Goal: Task Accomplishment & Management: Complete application form

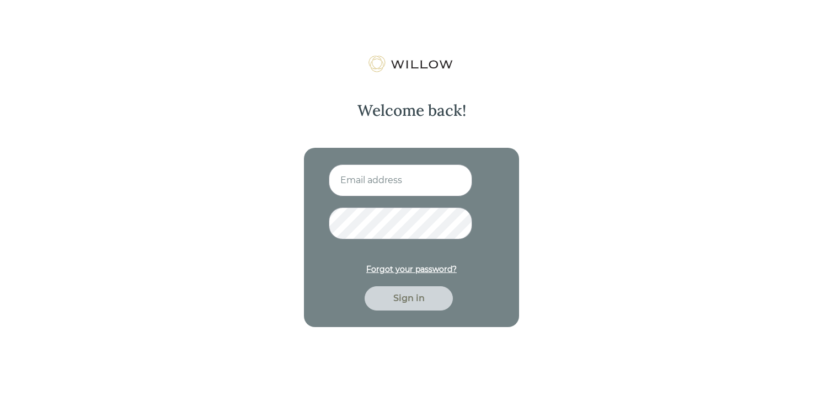
click at [356, 178] on input at bounding box center [400, 180] width 143 height 32
type input "[EMAIL_ADDRESS][DOMAIN_NAME]"
click at [397, 302] on div "Sign in" at bounding box center [408, 298] width 63 height 13
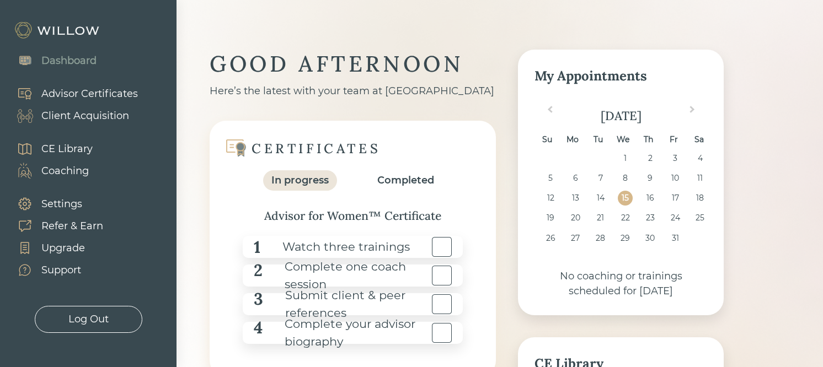
click at [101, 97] on div "Advisor Certificates" at bounding box center [89, 94] width 97 height 15
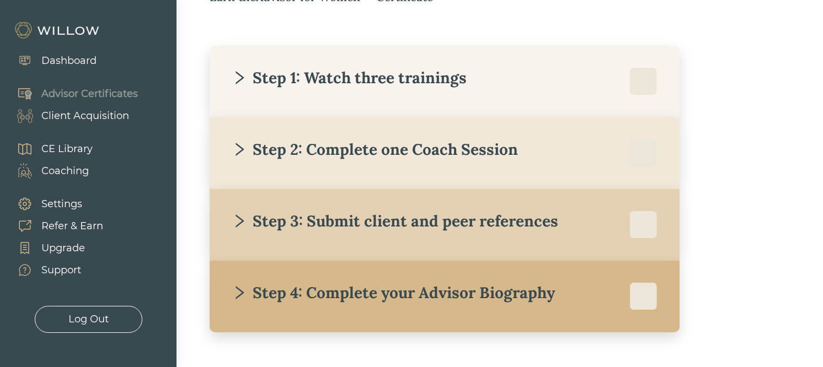
scroll to position [214, 0]
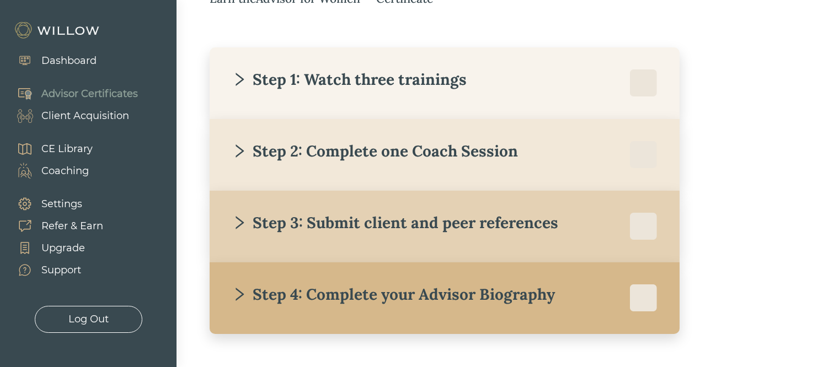
click at [342, 86] on div "Step 1: Watch three trainings" at bounding box center [349, 80] width 235 height 20
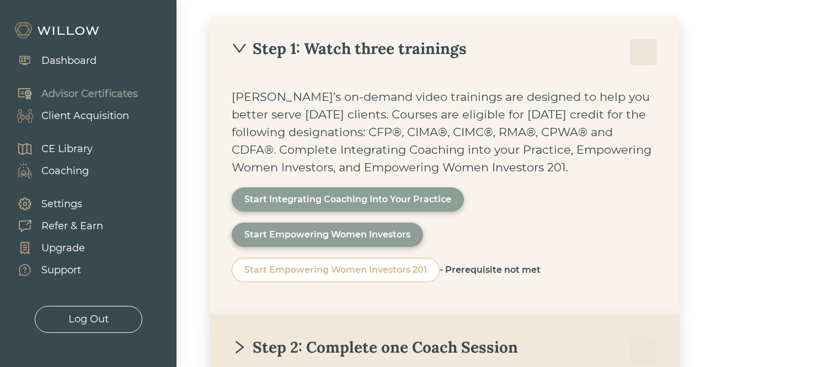
scroll to position [255, 0]
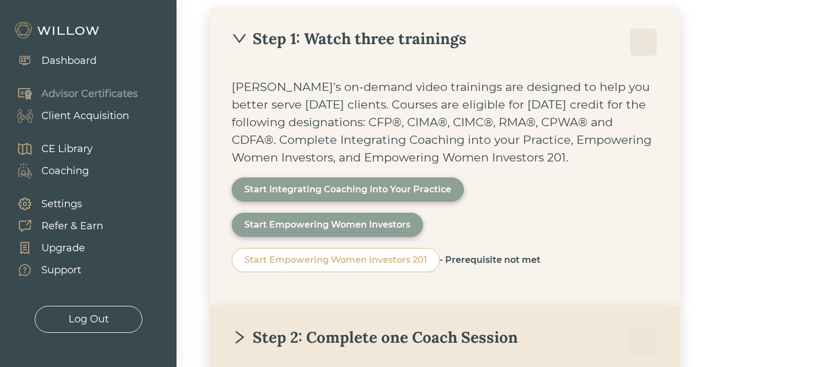
click at [355, 40] on div "Step 1: Watch three trainings" at bounding box center [349, 39] width 235 height 20
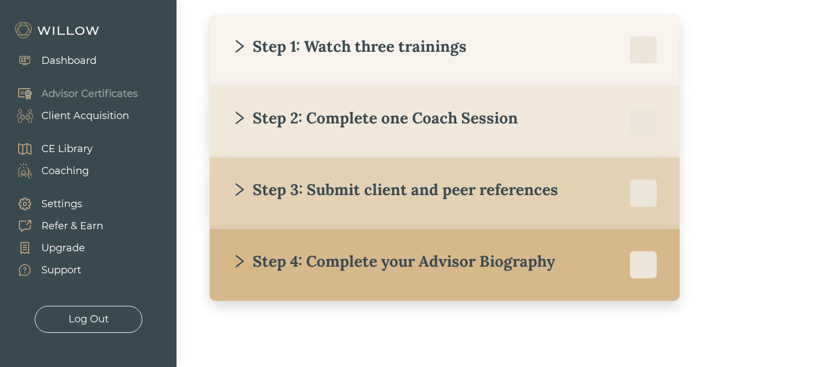
click at [399, 108] on div "Step 2: Complete one Coach Session" at bounding box center [375, 118] width 286 height 20
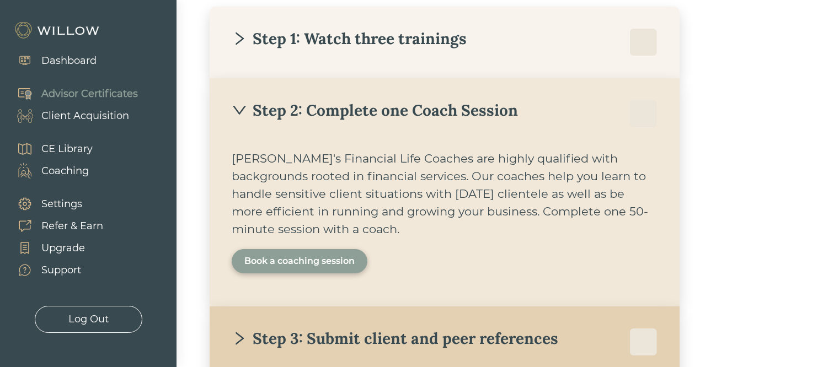
click at [310, 265] on div "Book a coaching session" at bounding box center [299, 261] width 110 height 13
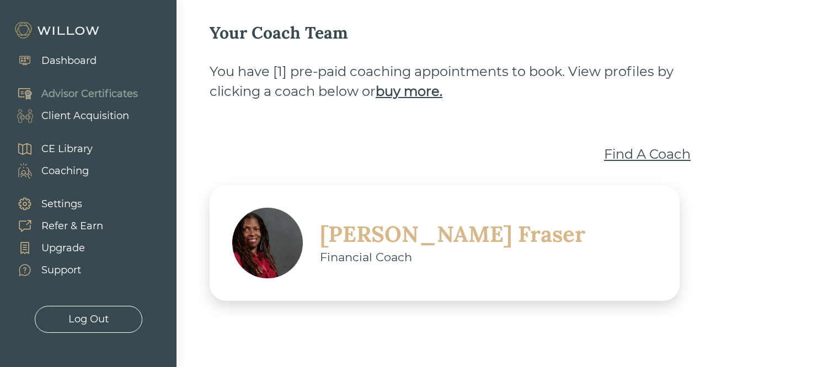
click at [658, 155] on div "Find A Coach" at bounding box center [647, 155] width 87 height 20
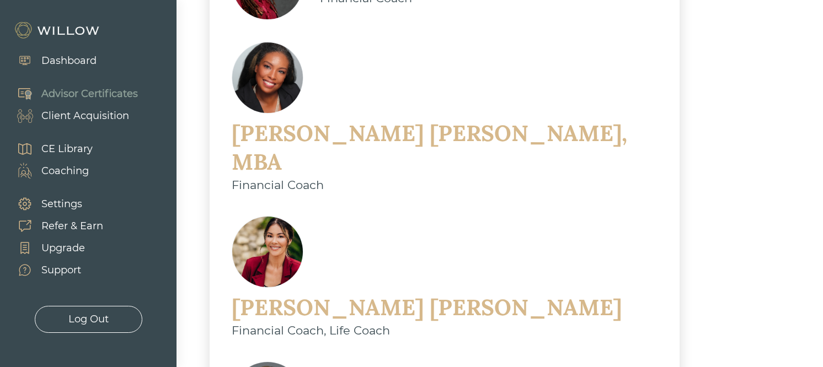
scroll to position [806, 0]
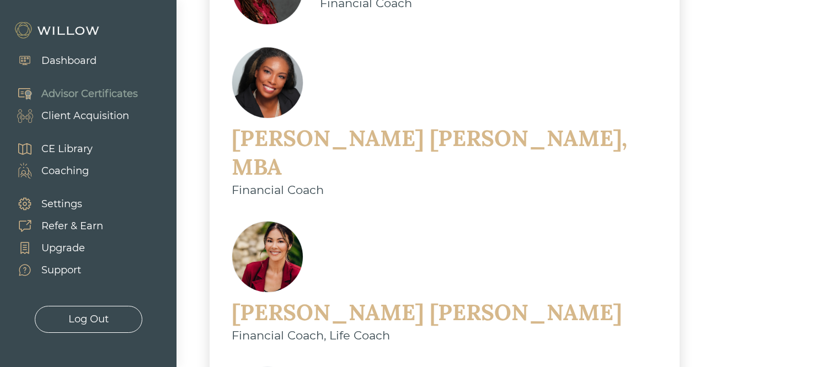
click at [405, 299] on div "[PERSON_NAME]" at bounding box center [427, 313] width 390 height 29
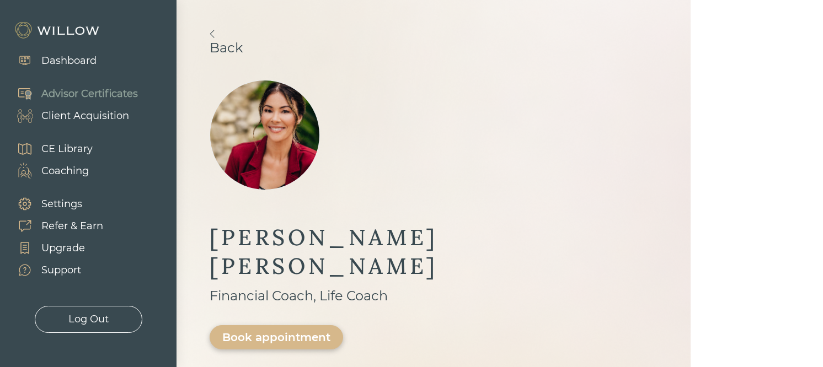
scroll to position [19, 0]
click at [216, 33] on link "Back" at bounding box center [434, 43] width 448 height 26
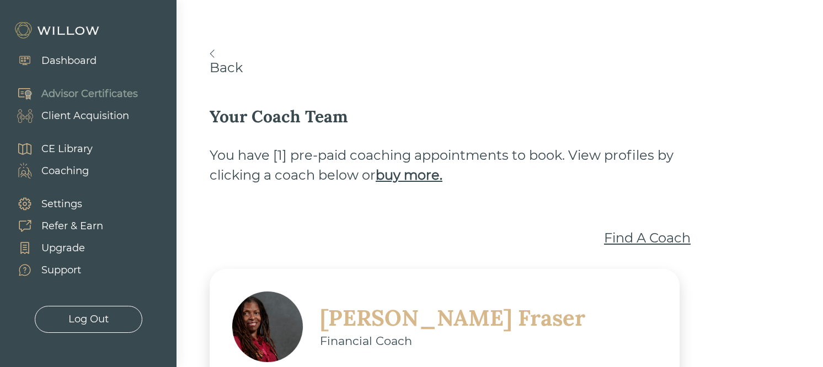
click at [212, 56] on img at bounding box center [212, 54] width 5 height 8
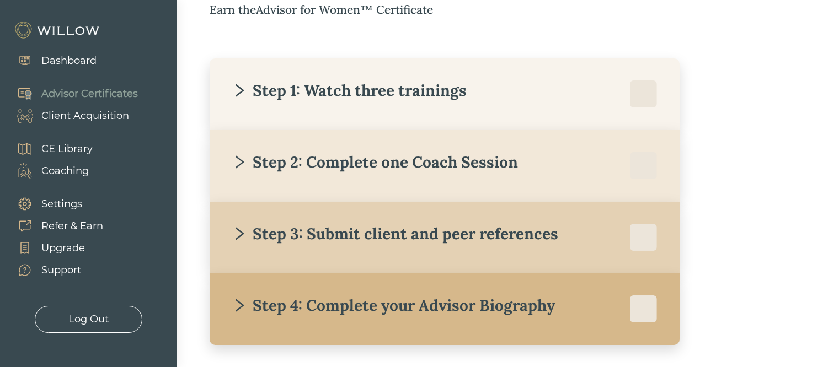
scroll to position [205, 0]
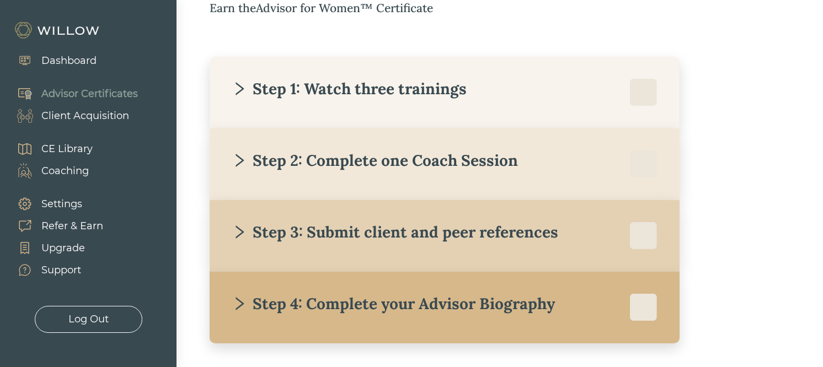
click at [296, 251] on div "Step 3: Submit client and peer references [PERSON_NAME] requires you to submit …" at bounding box center [445, 236] width 470 height 72
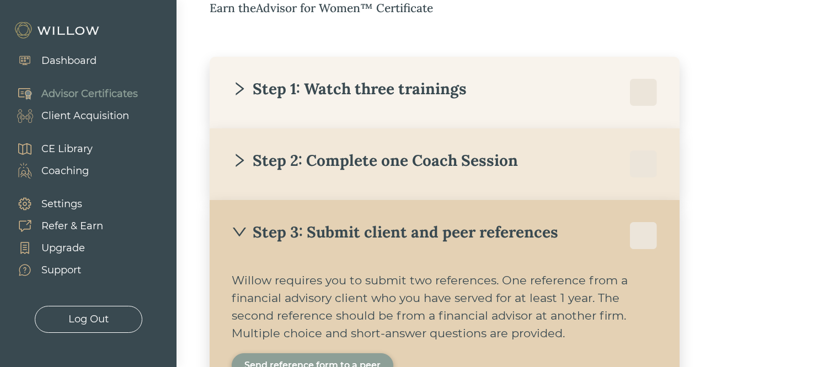
scroll to position [216, 0]
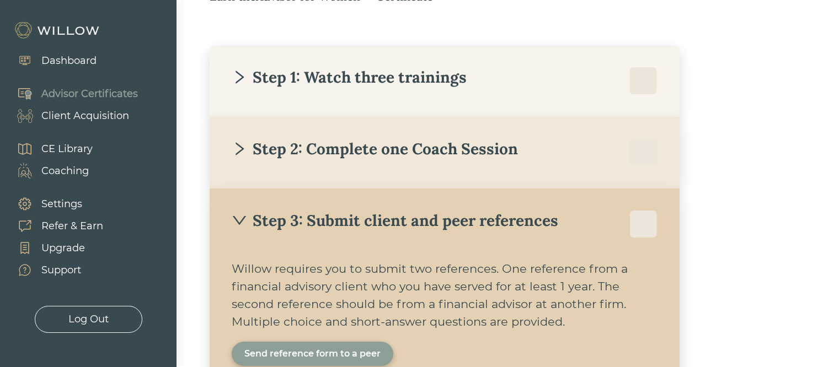
click at [247, 234] on div "Step 3: Submit client and peer references" at bounding box center [445, 225] width 426 height 28
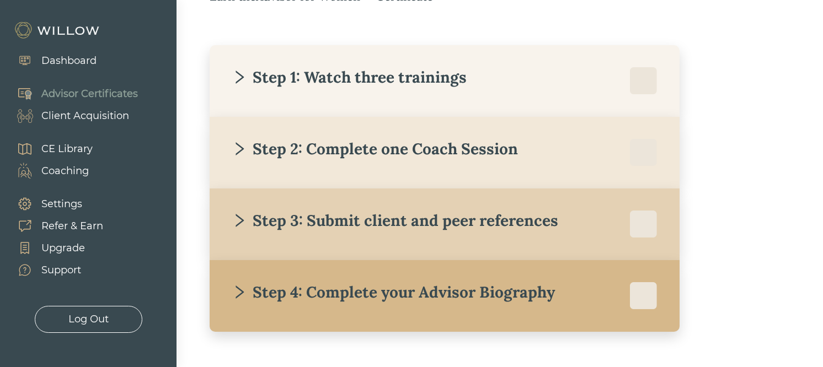
click at [61, 152] on div "CE Library" at bounding box center [66, 149] width 51 height 15
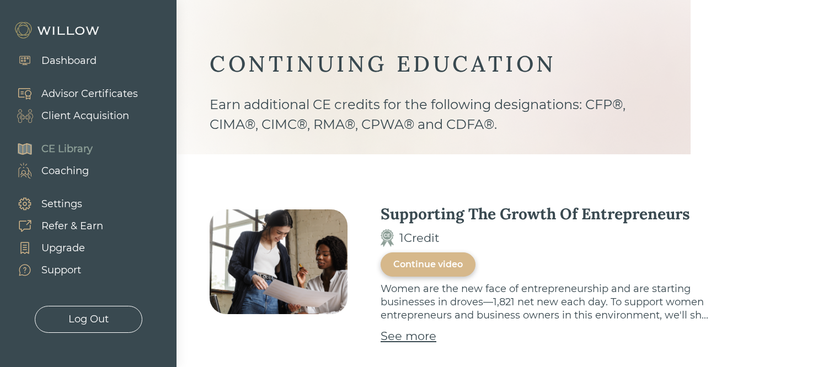
click at [81, 60] on div "Dashboard" at bounding box center [68, 61] width 55 height 15
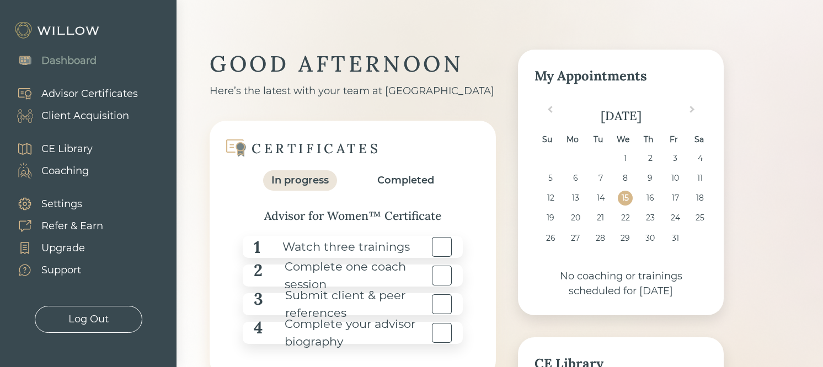
click at [76, 118] on div "Client Acquisition" at bounding box center [85, 116] width 88 height 15
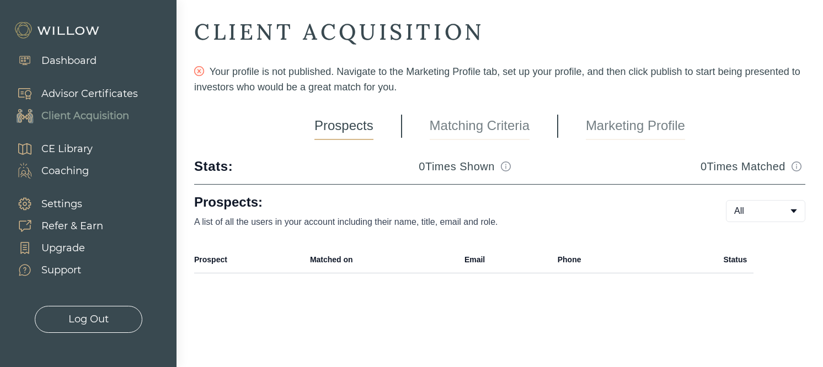
click at [61, 90] on div "Advisor Certificates" at bounding box center [89, 94] width 97 height 15
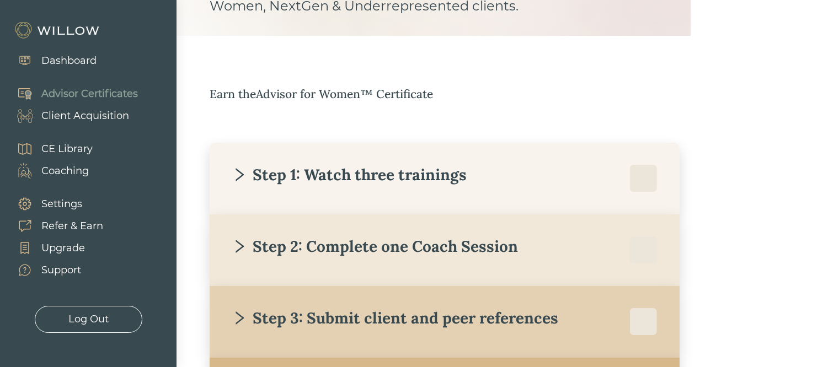
scroll to position [116, 0]
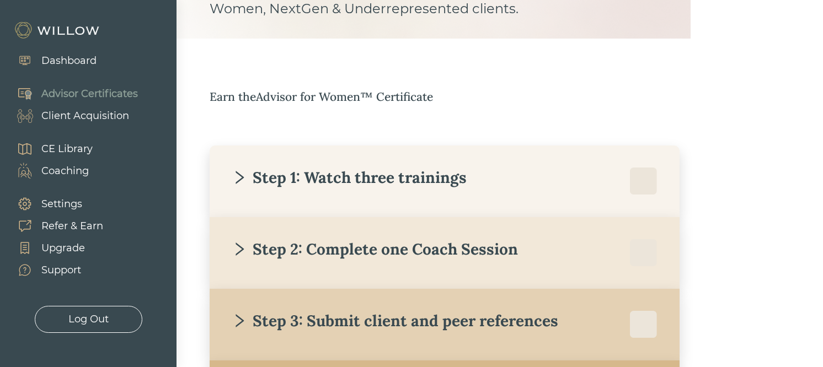
click at [301, 180] on div "Step 1: Watch three trainings" at bounding box center [349, 178] width 235 height 20
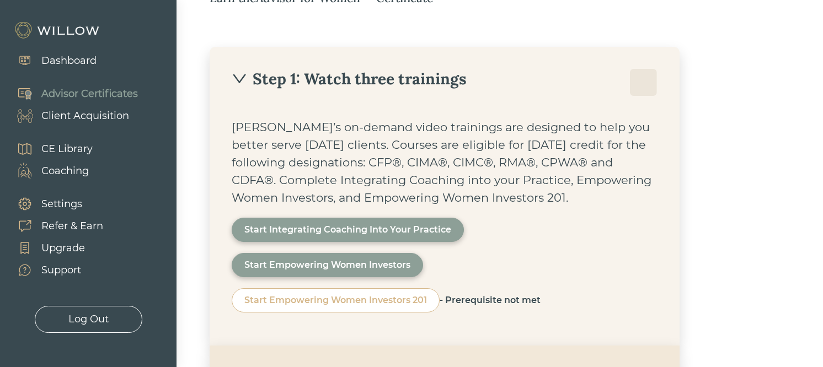
scroll to position [219, 0]
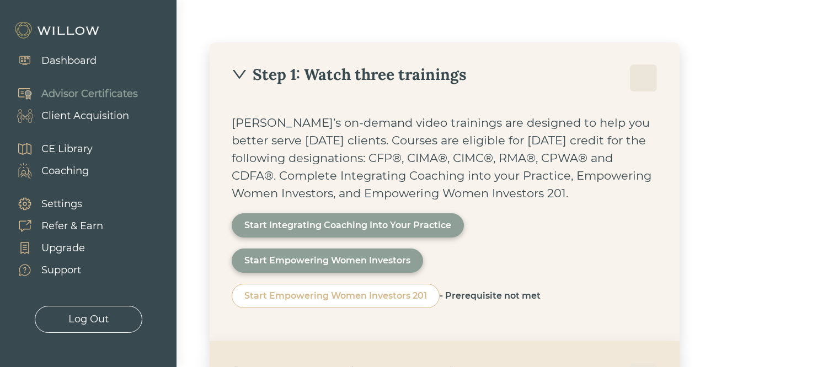
click at [303, 228] on div "Start Integrating Coaching Into Your Practice" at bounding box center [347, 225] width 207 height 13
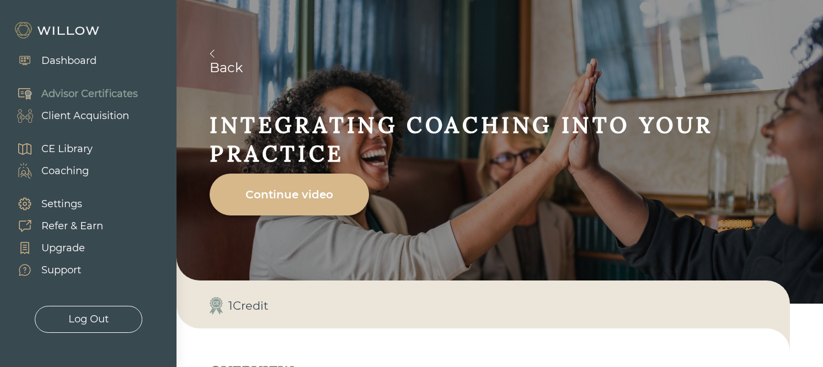
click at [289, 197] on div "Continue video" at bounding box center [289, 194] width 134 height 31
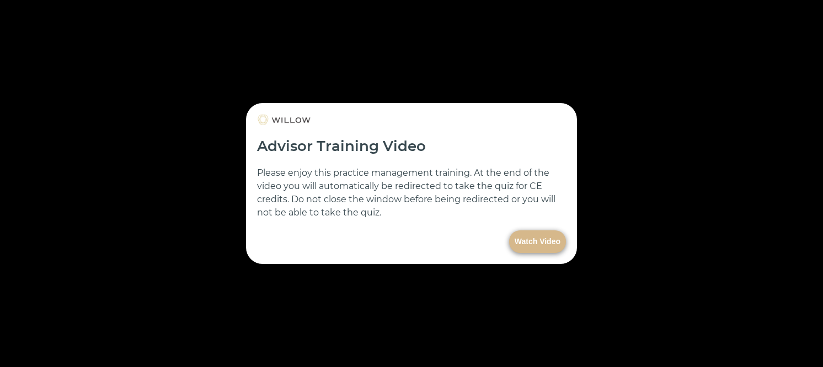
click at [543, 245] on button "Watch Video" at bounding box center [537, 242] width 57 height 23
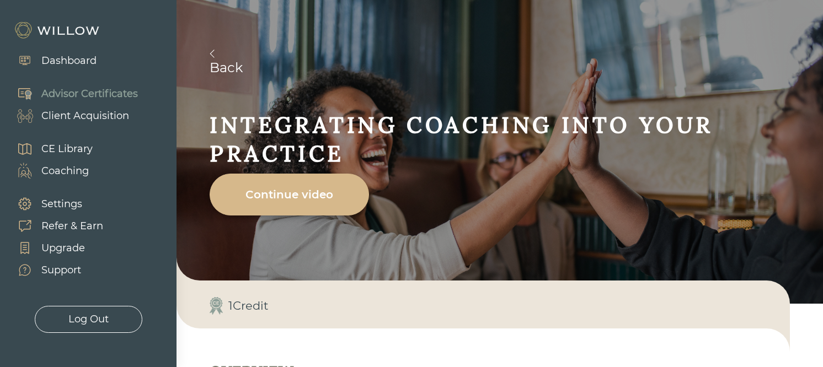
click at [215, 53] on link "Back" at bounding box center [517, 63] width 614 height 26
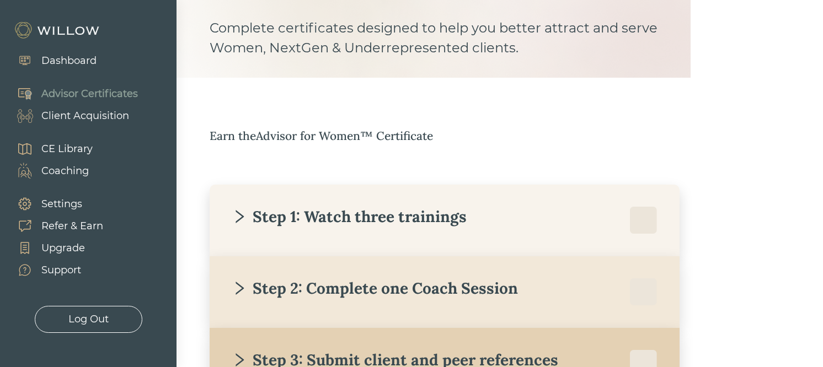
scroll to position [97, 0]
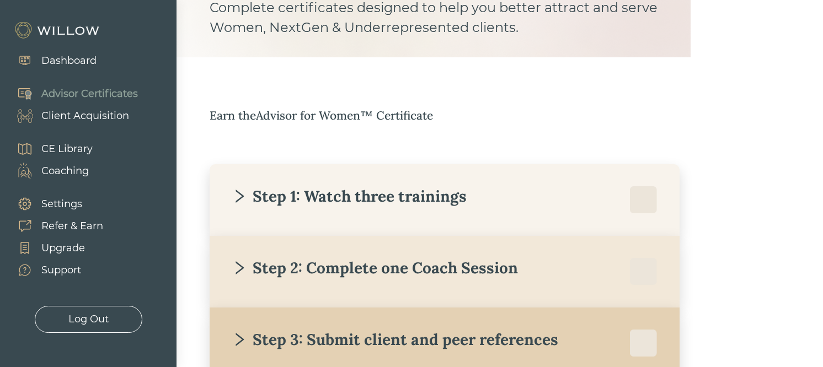
drag, startPoint x: 241, startPoint y: 87, endPoint x: 259, endPoint y: 130, distance: 47.5
click at [259, 130] on div "ADVISOR CERTIFICATES Complete certificates designed to help you better attract …" at bounding box center [467, 202] width 514 height 499
click at [262, 135] on div "Earn the Advisor for Women™ Certificate Step 1: Watch three trainings [PERSON_N…" at bounding box center [467, 279] width 514 height 344
drag, startPoint x: 259, startPoint y: 105, endPoint x: 275, endPoint y: 140, distance: 39.0
click at [272, 136] on div "ADVISOR CERTIFICATES Complete certificates designed to help you better attract …" at bounding box center [467, 202] width 514 height 499
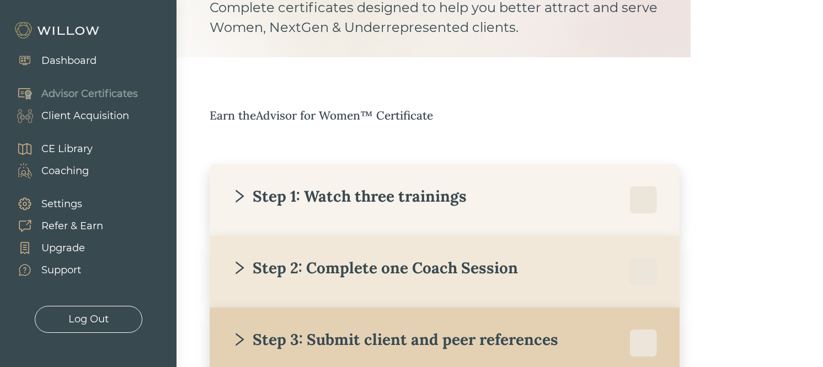
click at [275, 140] on div "Earn the Advisor for Women™ Certificate Step 1: Watch three trainings [PERSON_N…" at bounding box center [467, 279] width 514 height 344
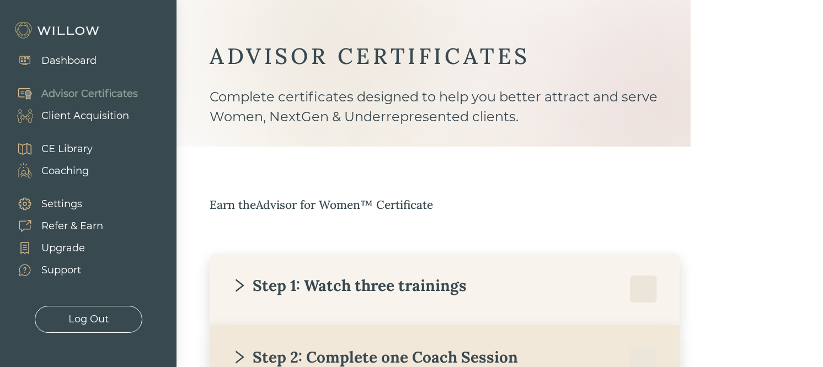
scroll to position [0, 0]
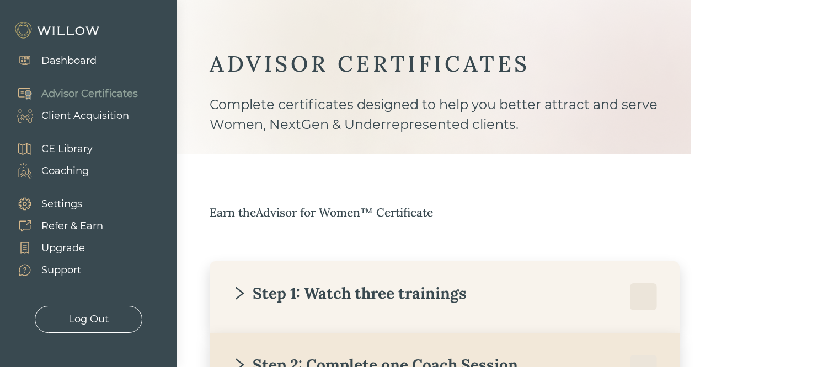
click at [70, 57] on div "Dashboard" at bounding box center [68, 61] width 55 height 15
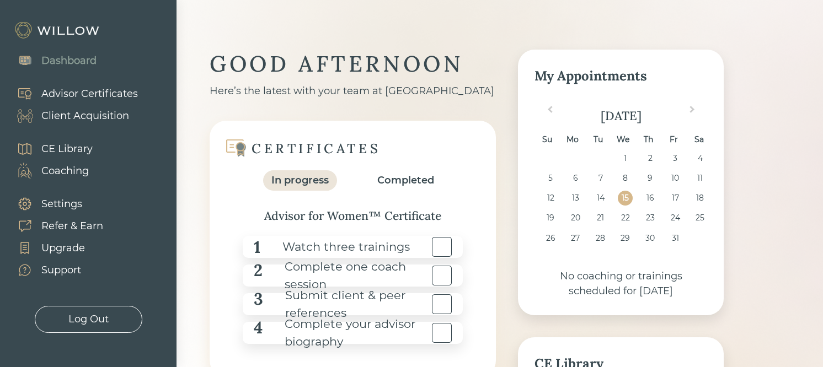
click at [105, 95] on div "Advisor Certificates" at bounding box center [89, 94] width 97 height 15
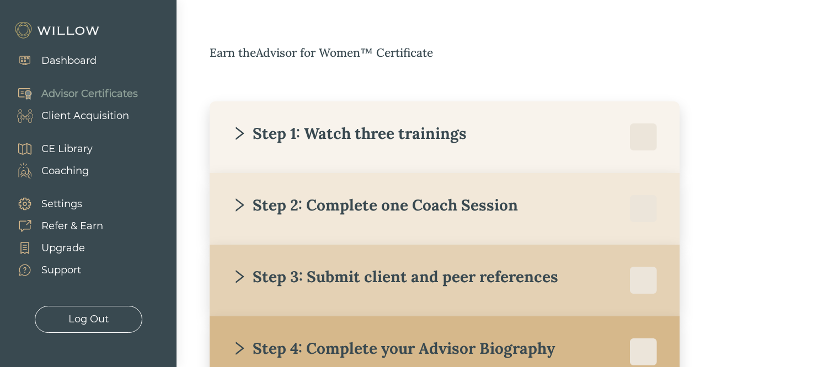
scroll to position [209, 0]
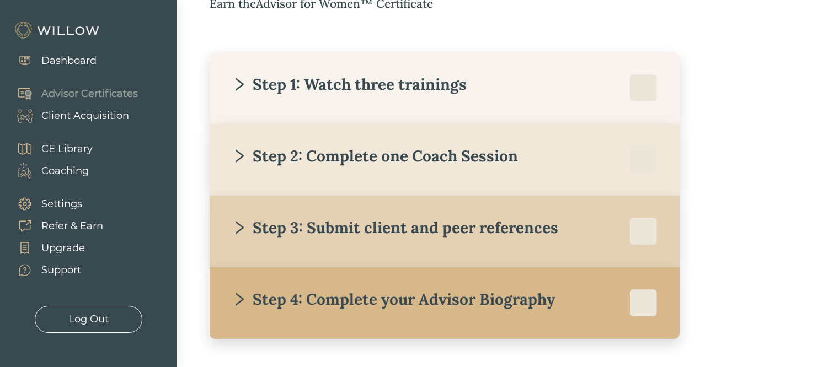
click at [287, 150] on div "Step 2: Complete one Coach Session" at bounding box center [375, 156] width 286 height 20
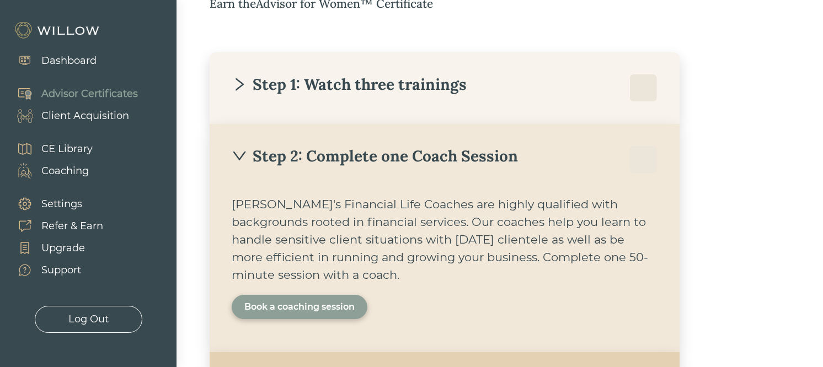
click at [305, 131] on div "Step 2: Complete one Coach Session [PERSON_NAME]'s Financial Life Coaches are h…" at bounding box center [445, 238] width 470 height 228
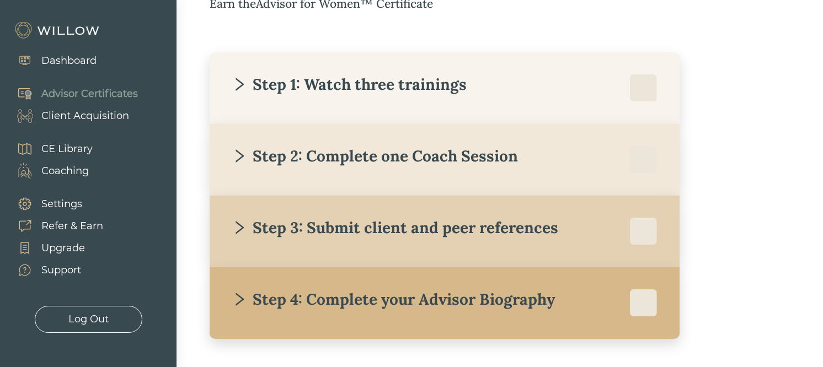
click at [271, 218] on div "Step 3: Submit client and peer references" at bounding box center [395, 228] width 327 height 20
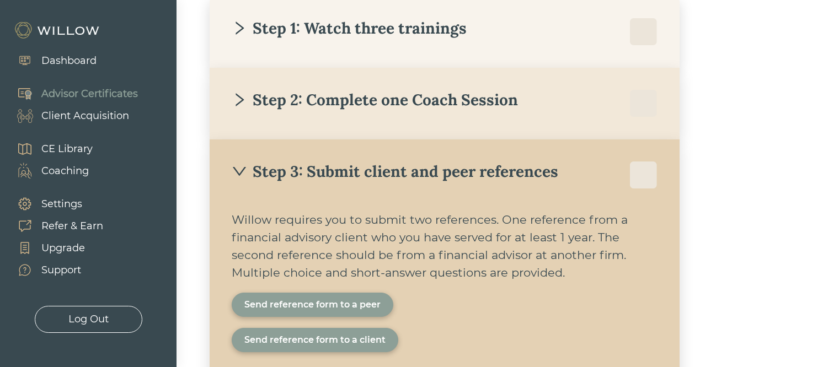
scroll to position [276, 0]
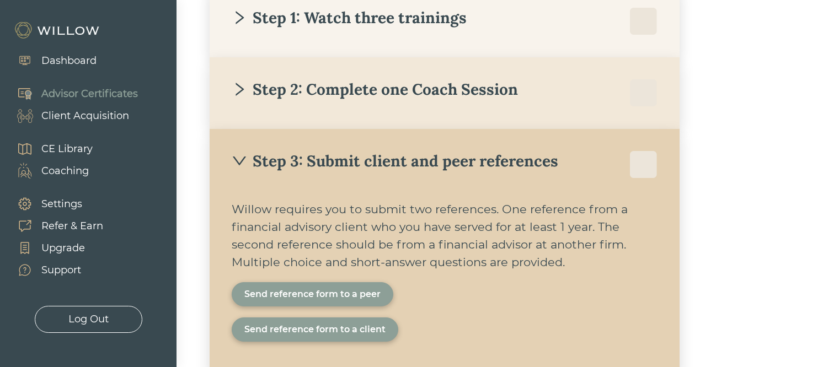
click at [280, 306] on div "Send reference form to a peer" at bounding box center [313, 295] width 162 height 24
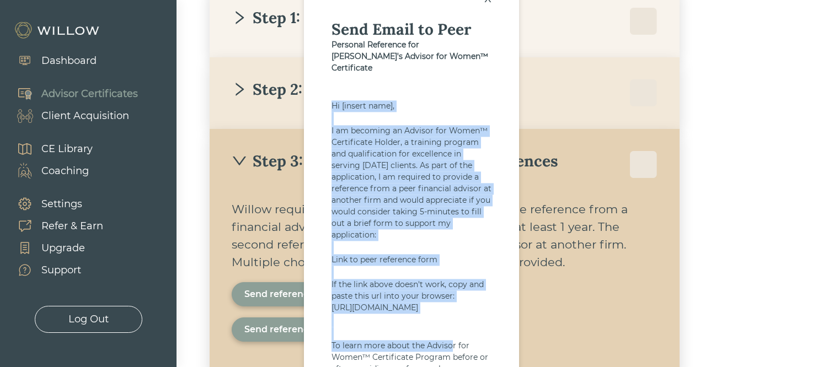
drag, startPoint x: 331, startPoint y: 92, endPoint x: 450, endPoint y: 356, distance: 290.7
click at [450, 356] on div "x Send Email to Peer Personal Reference for [PERSON_NAME]'s Advisor for Women™ …" at bounding box center [411, 225] width 215 height 507
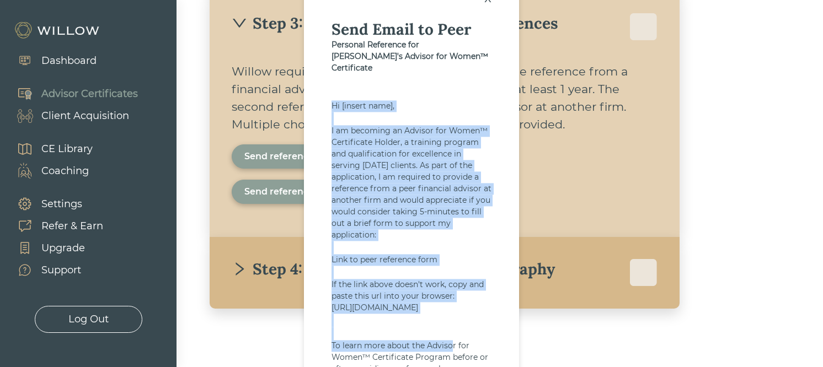
scroll to position [423, 0]
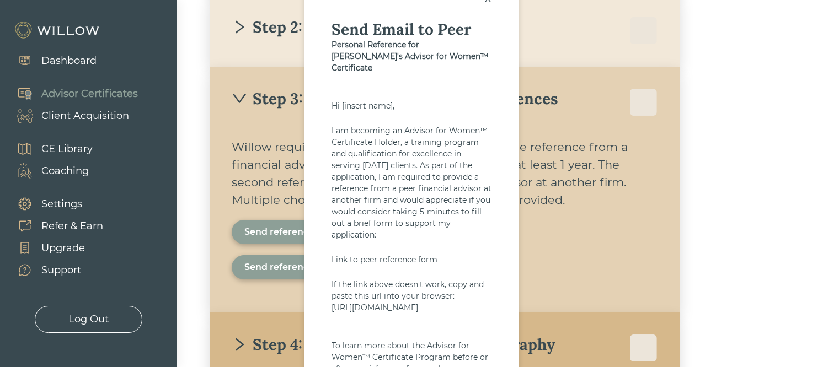
click at [587, 138] on div "Step 3: Submit client and peer references [PERSON_NAME] requires you to submit …" at bounding box center [445, 190] width 470 height 246
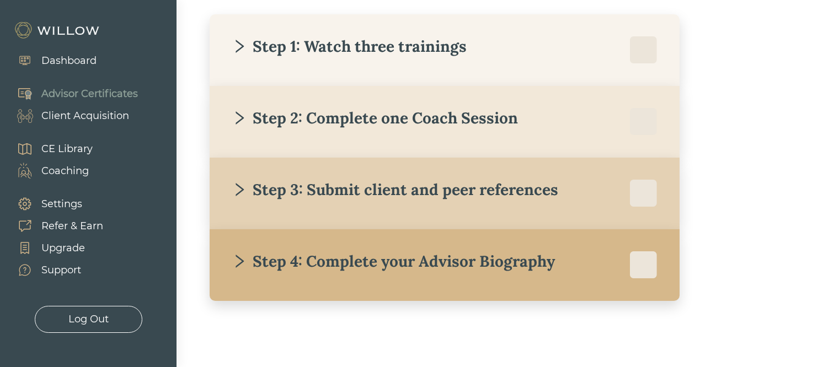
click at [342, 255] on div "Step 4: Complete your Advisor Biography" at bounding box center [393, 262] width 323 height 20
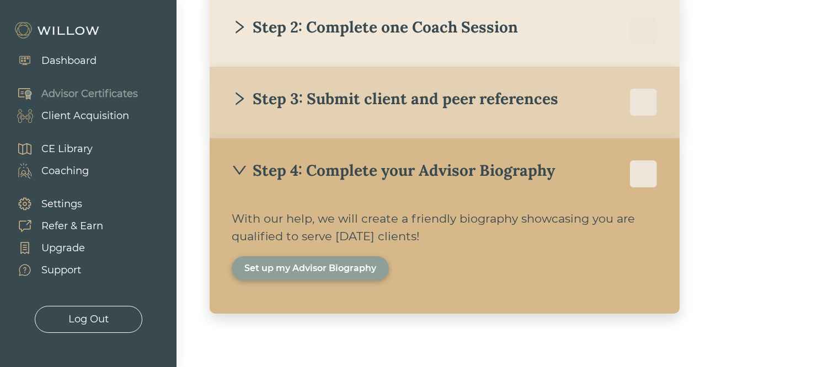
click at [335, 188] on div "Step 4: Complete your Advisor Biography With our help, we will create a friendl…" at bounding box center [445, 225] width 470 height 175
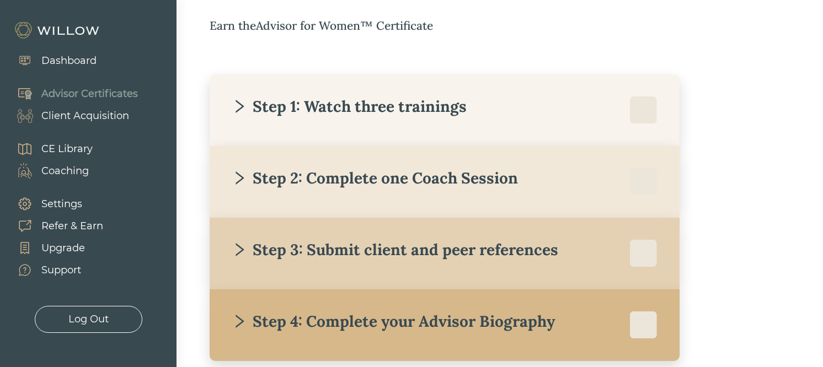
scroll to position [186, 0]
click at [428, 124] on div "Step 1: Watch three trainings" at bounding box center [445, 111] width 426 height 28
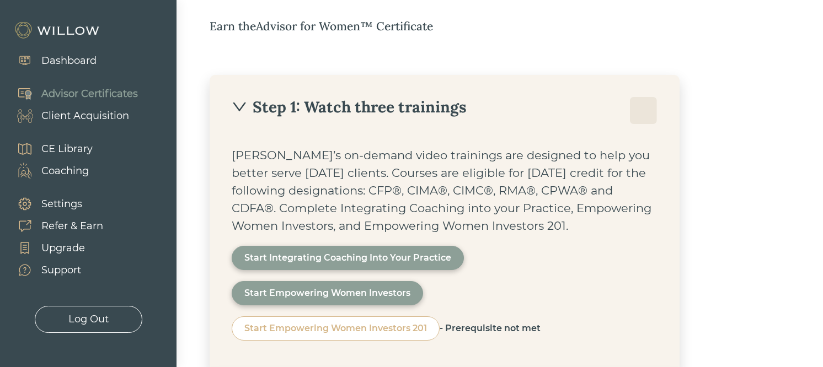
click at [388, 108] on div "Step 1: Watch three trainings" at bounding box center [349, 107] width 235 height 20
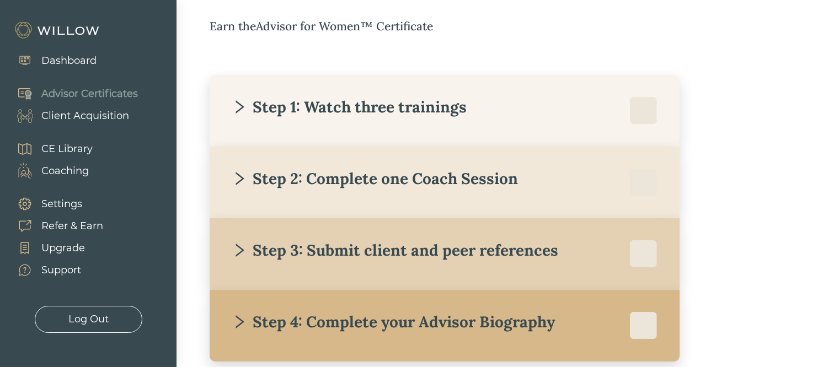
scroll to position [247, 0]
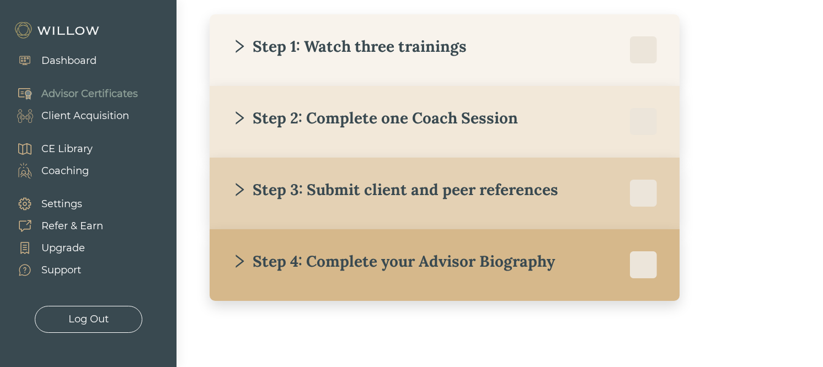
click at [358, 187] on div "Step 3: Submit client and peer references" at bounding box center [395, 190] width 327 height 20
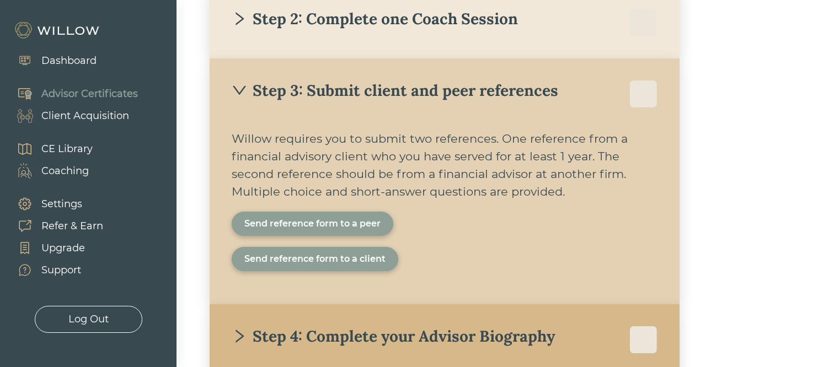
scroll to position [350, 0]
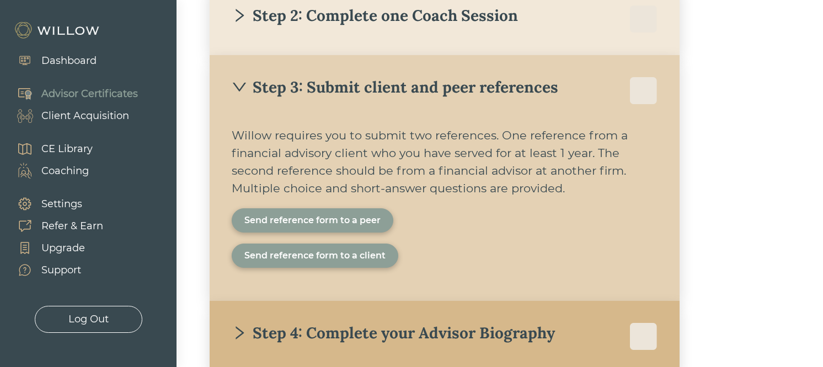
click at [305, 259] on div "Send reference form to a client" at bounding box center [314, 255] width 141 height 13
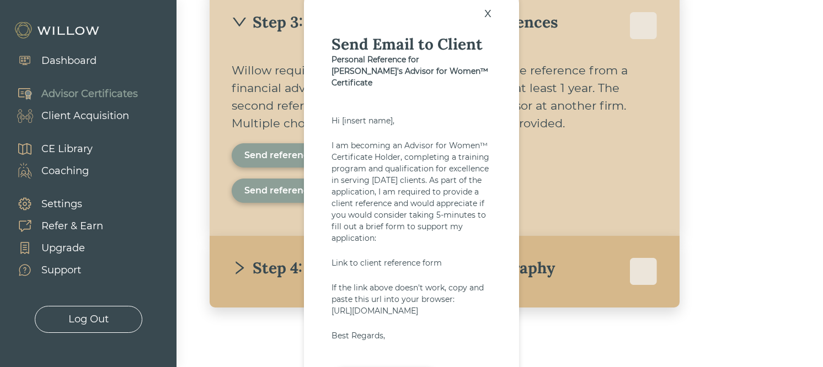
scroll to position [411, 0]
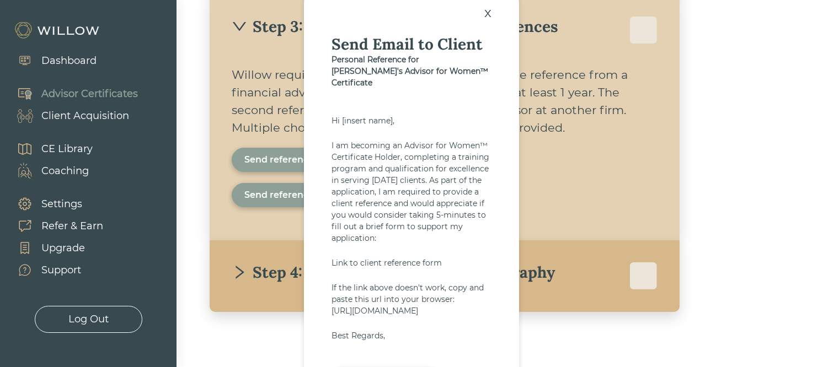
click at [369, 306] on div "[URL][DOMAIN_NAME]" at bounding box center [412, 312] width 160 height 12
click at [428, 317] on div "[URL][DOMAIN_NAME]" at bounding box center [412, 312] width 160 height 12
drag, startPoint x: 428, startPoint y: 325, endPoint x: 328, endPoint y: 297, distance: 103.8
click at [328, 296] on div "x Send Email to Client Personal Reference for [PERSON_NAME]'s Advisor for Women…" at bounding box center [411, 204] width 215 height 434
copy div "[URL][DOMAIN_NAME]"
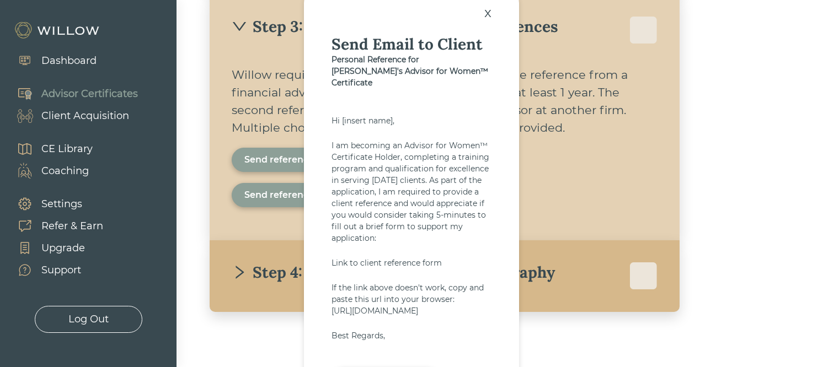
click at [361, 88] on div "x Send Email to Client Personal Reference for [PERSON_NAME]'s Advisor for Women…" at bounding box center [411, 204] width 215 height 434
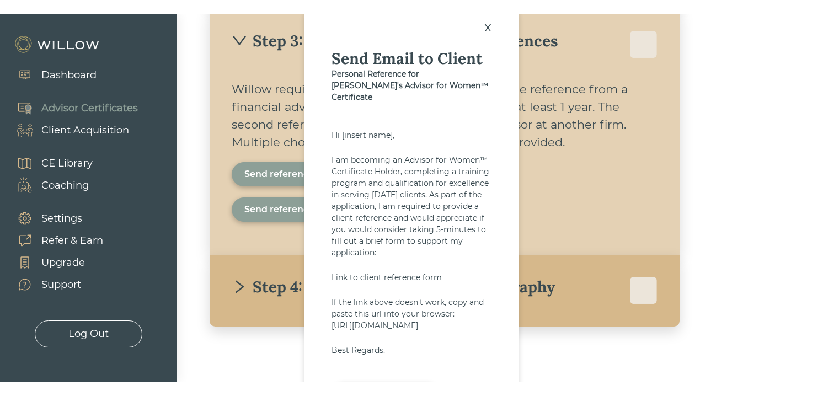
scroll to position [394, 0]
